Goal: Transaction & Acquisition: Purchase product/service

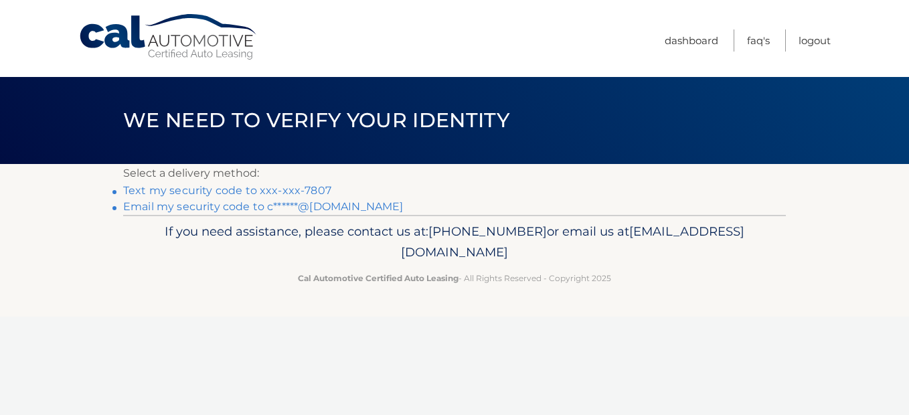
click at [321, 180] on p "Select a delivery method:" at bounding box center [454, 173] width 663 height 19
click at [312, 189] on link "Text my security code to xxx-xxx-7807" at bounding box center [227, 190] width 208 height 13
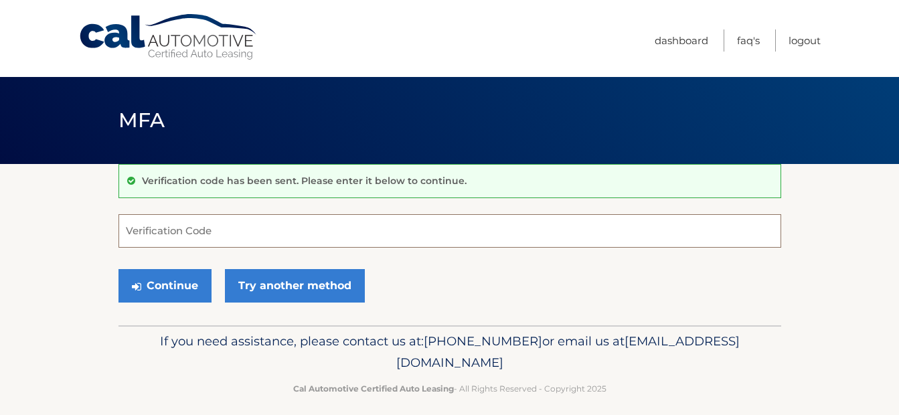
click at [166, 230] on input "Verification Code" at bounding box center [449, 230] width 663 height 33
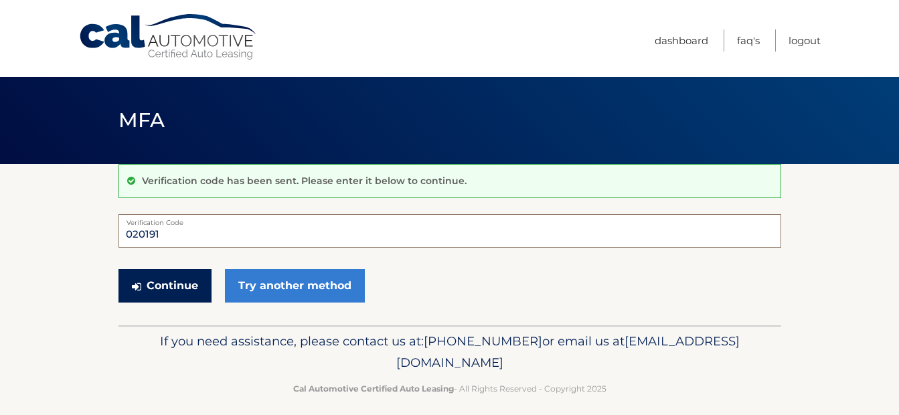
type input "020191"
click at [195, 291] on button "Continue" at bounding box center [164, 285] width 93 height 33
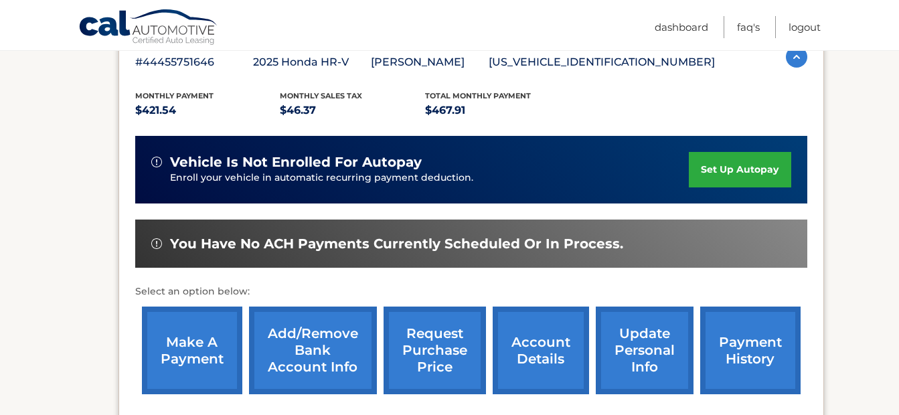
scroll to position [268, 0]
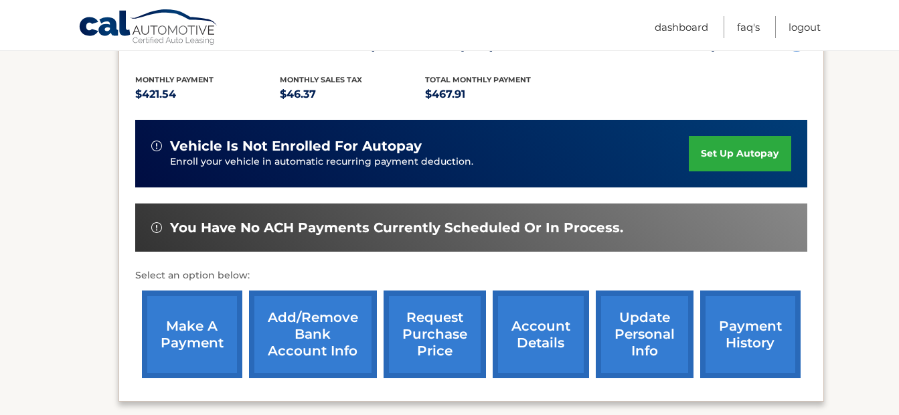
click at [192, 303] on link "make a payment" at bounding box center [192, 334] width 100 height 88
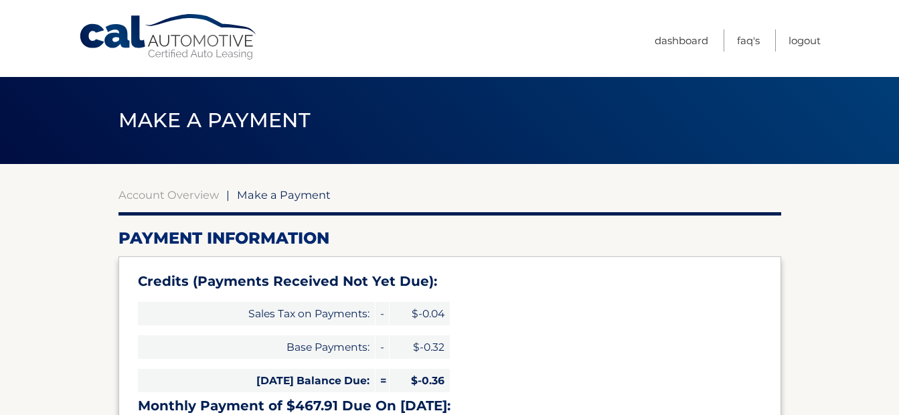
select select "ODhjODZlZDgtNDRhZS00NTk3LWE4MjktOWE0YmIyZWVlOTdl"
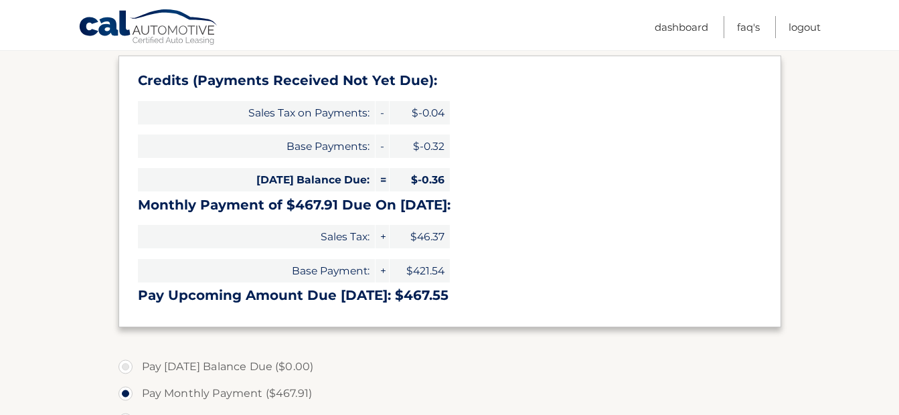
scroll to position [335, 0]
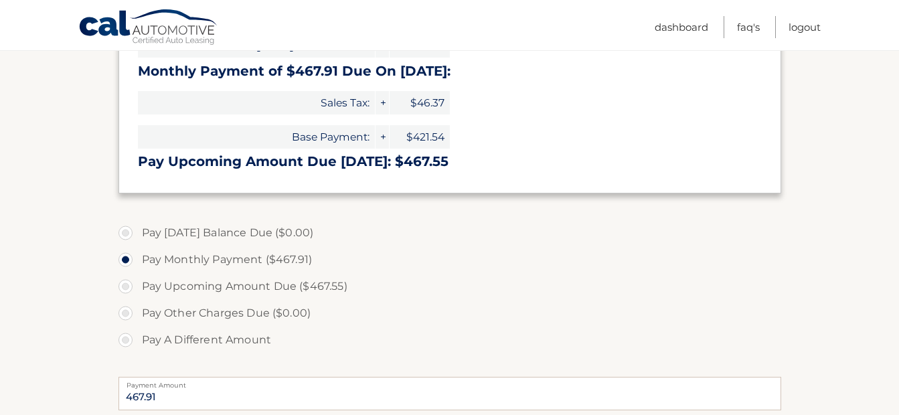
click at [130, 341] on label "Pay A Different Amount" at bounding box center [449, 340] width 663 height 27
click at [130, 341] on input "Pay A Different Amount" at bounding box center [130, 337] width 13 height 21
radio input "true"
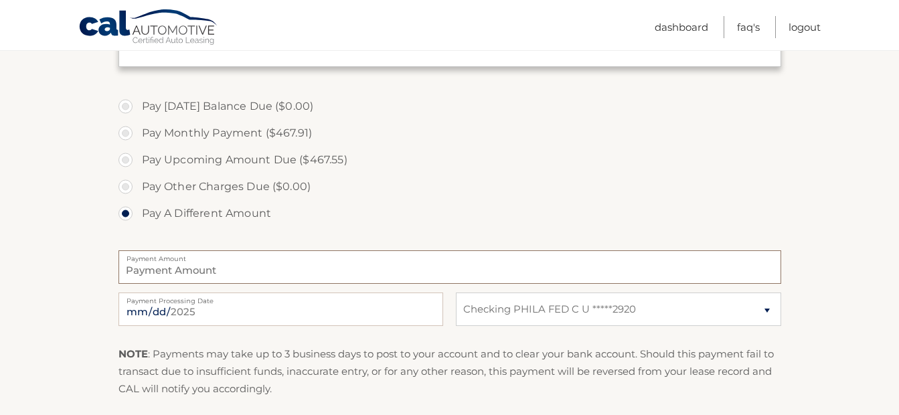
scroll to position [469, 0]
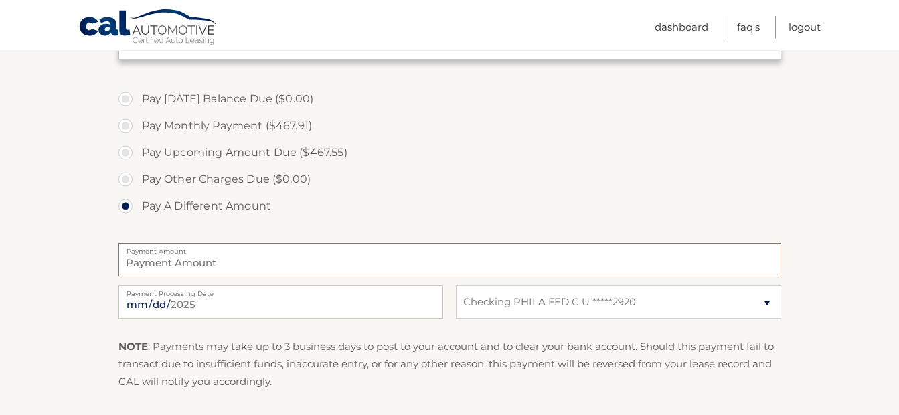
click at [199, 270] on input "Payment Amount" at bounding box center [449, 259] width 663 height 33
type input "468.00"
click at [191, 305] on input "2025-08-23" at bounding box center [280, 301] width 325 height 33
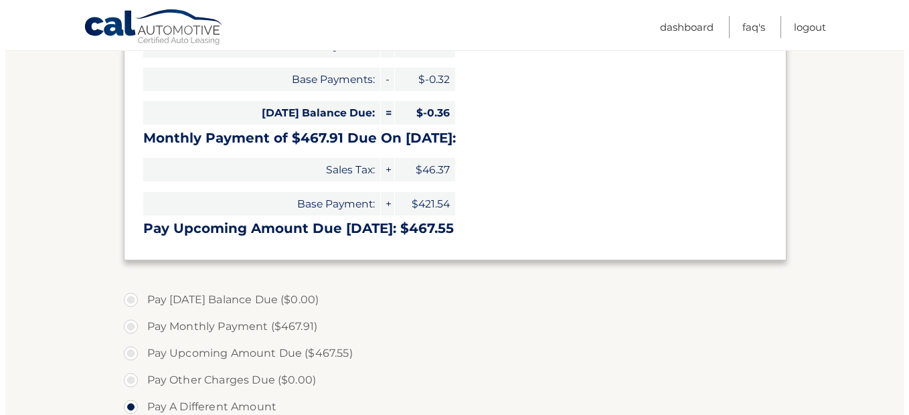
scroll to position [602, 0]
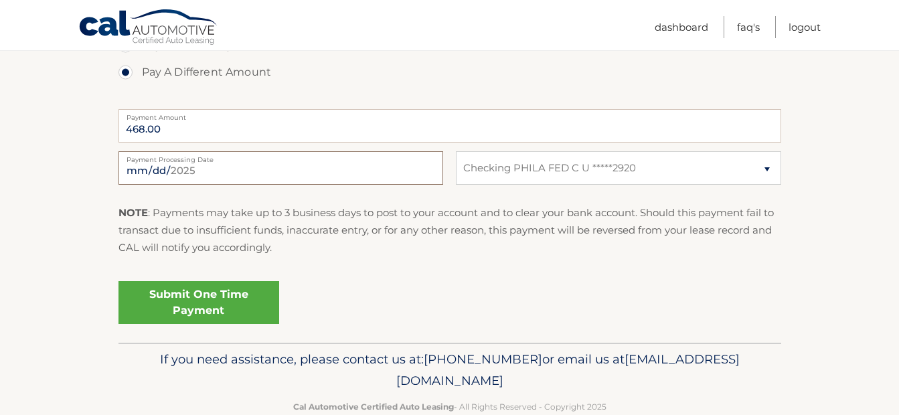
click at [220, 180] on input "2025-08-23" at bounding box center [280, 167] width 325 height 33
type input "2025-08-29"
click at [218, 302] on link "Submit One Time Payment" at bounding box center [198, 302] width 161 height 43
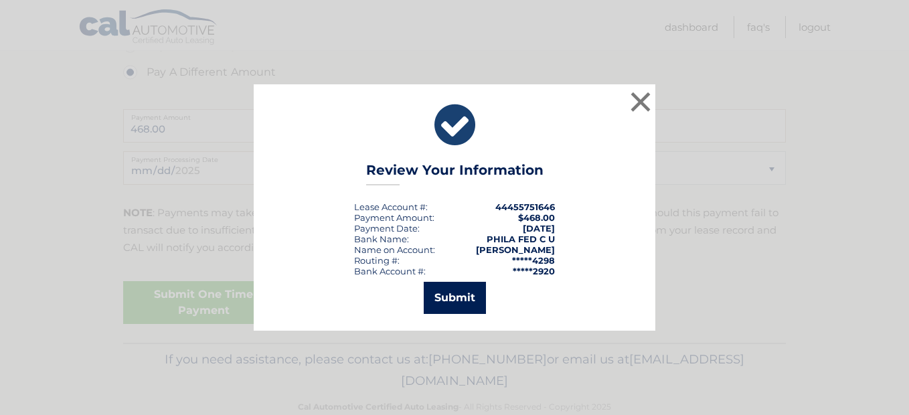
click at [463, 297] on button "Submit" at bounding box center [455, 298] width 62 height 32
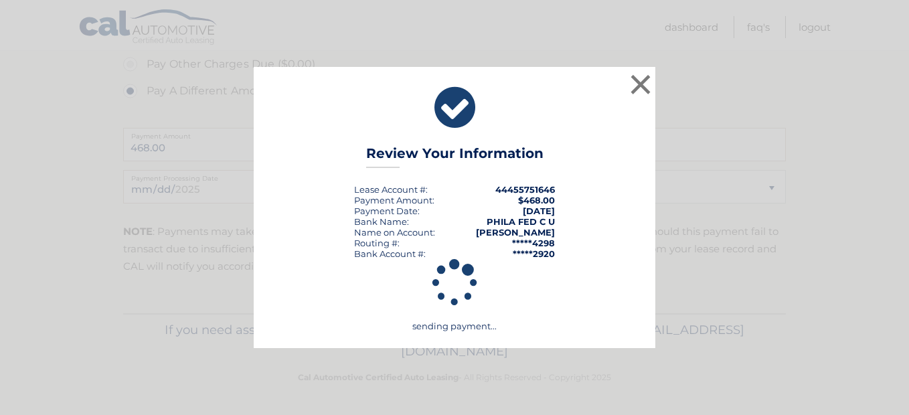
scroll to position [584, 0]
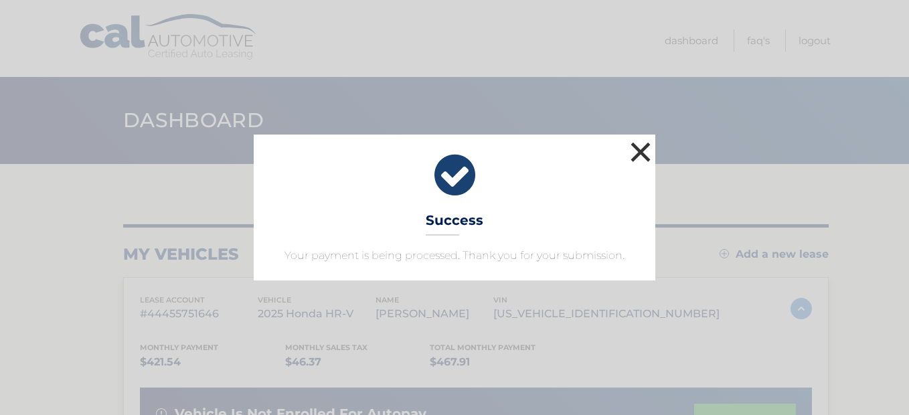
click at [641, 153] on button "×" at bounding box center [640, 152] width 27 height 27
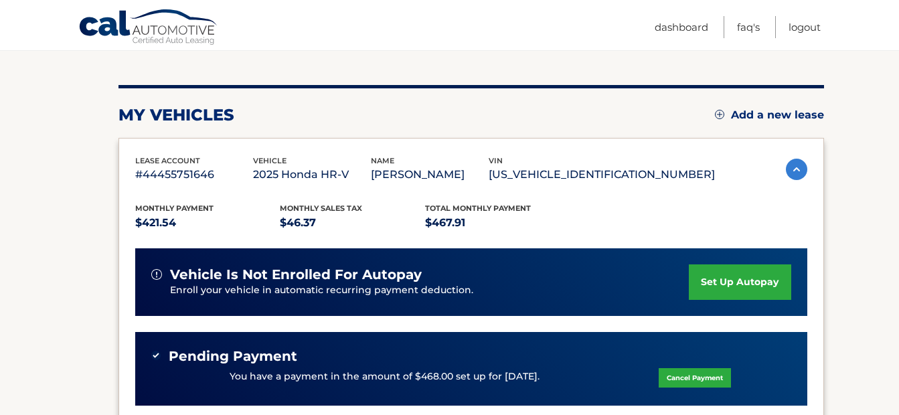
scroll to position [134, 0]
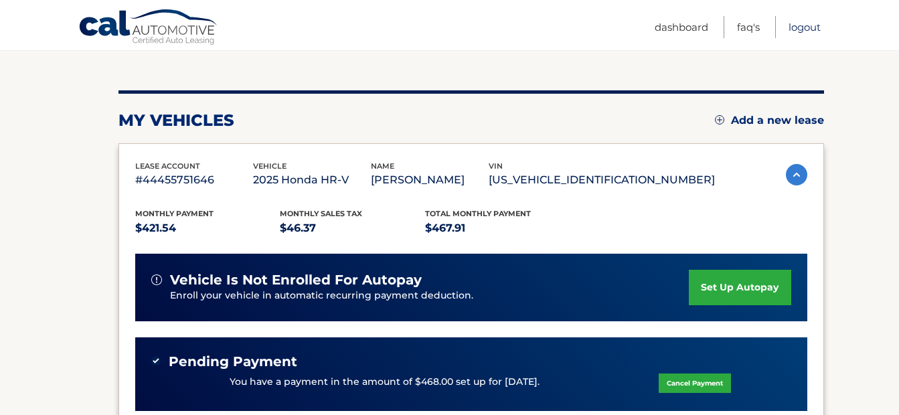
click at [795, 23] on link "Logout" at bounding box center [804, 27] width 32 height 22
